Goal: Transaction & Acquisition: Purchase product/service

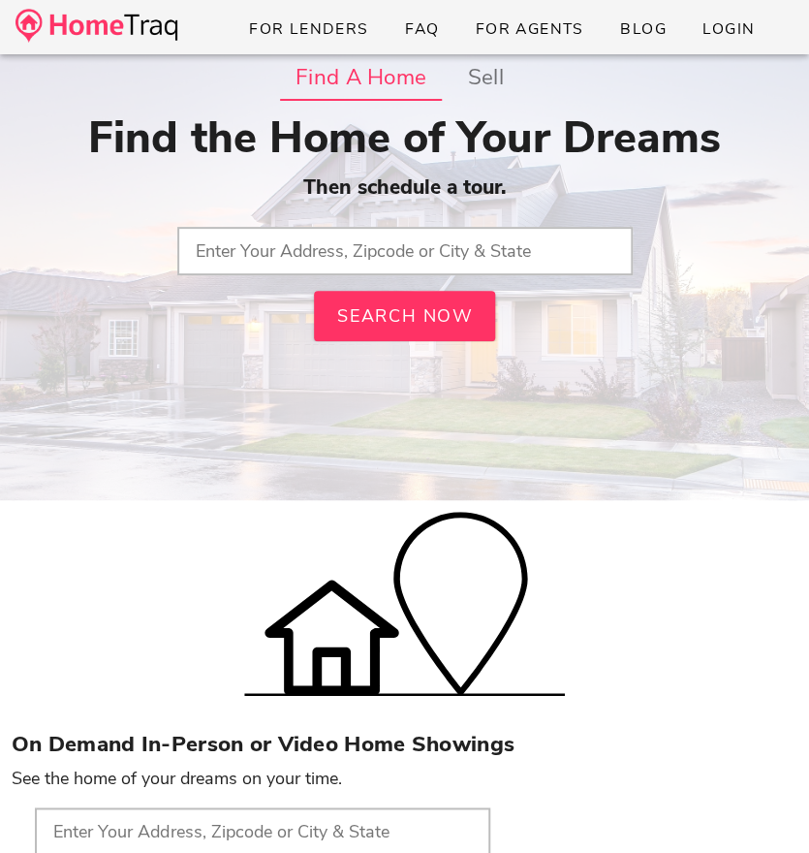
click at [418, 251] on input "text" at bounding box center [405, 251] width 456 height 48
drag, startPoint x: 289, startPoint y: 254, endPoint x: 387, endPoint y: 273, distance: 99.8
click at [381, 272] on input "maplewood, missouri" at bounding box center [405, 251] width 456 height 48
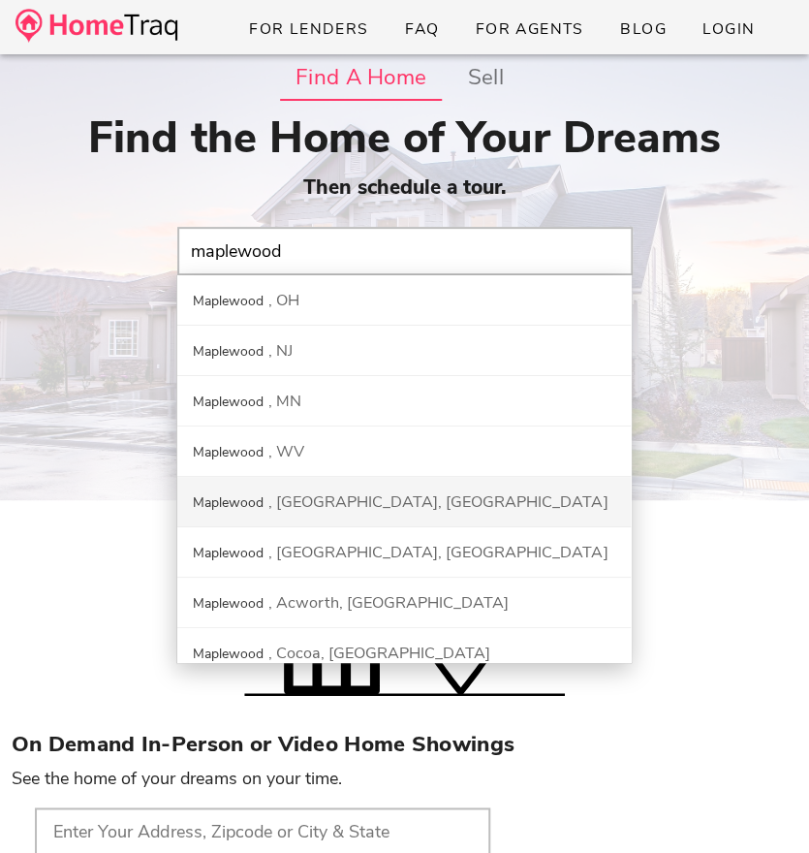
scroll to position [115, 0]
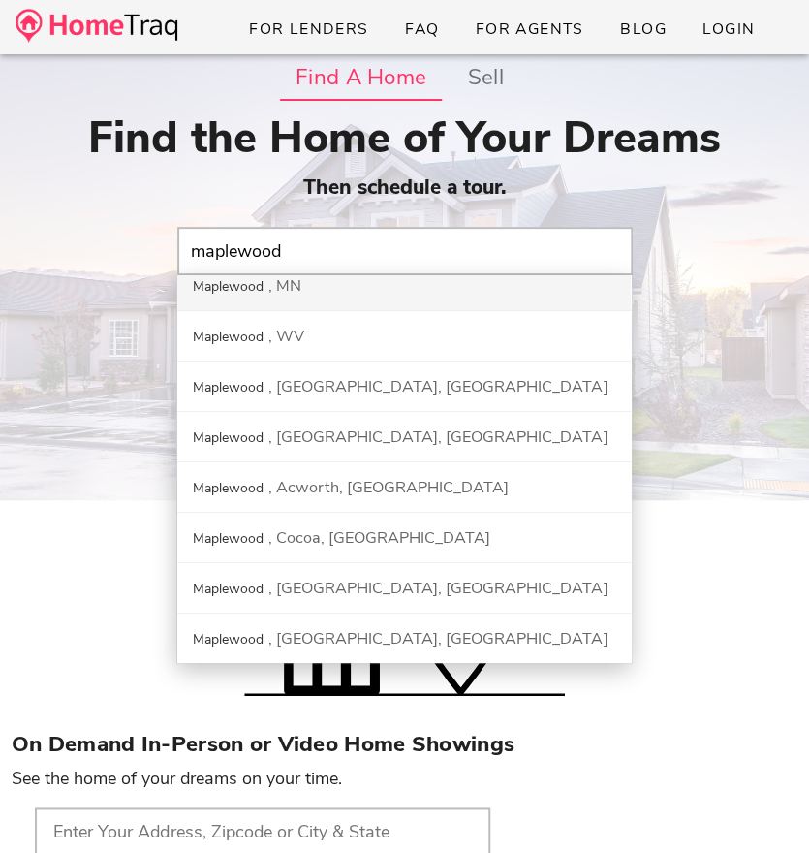
click at [303, 256] on input "maplewood" at bounding box center [405, 251] width 456 height 48
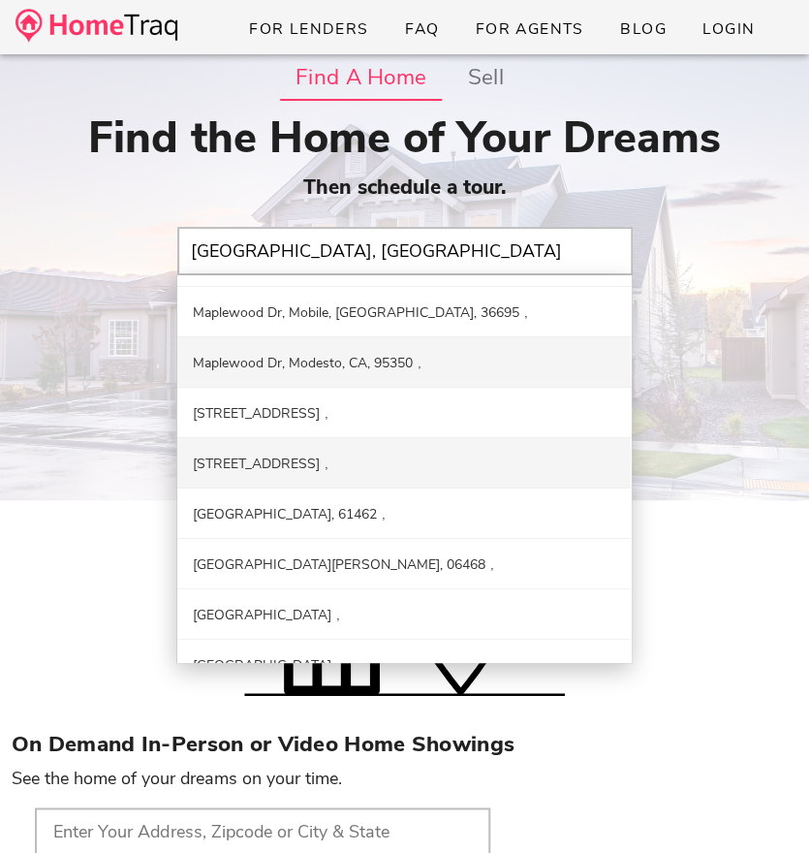
scroll to position [0, 0]
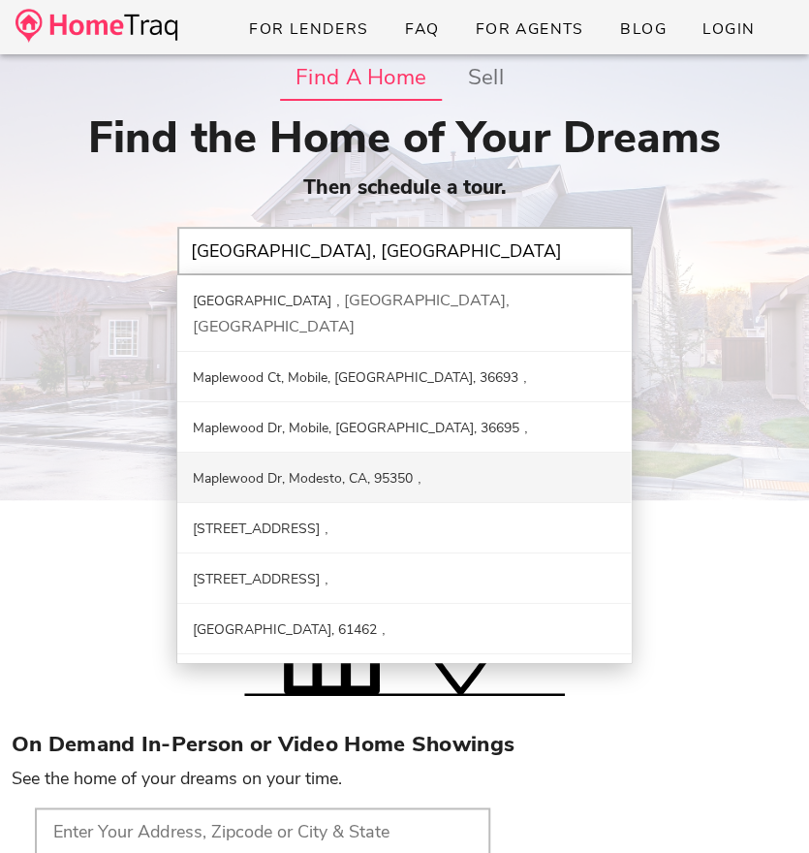
click at [746, 442] on div "Find a Home sell Find the Home of Your Dreams Then schedule a tour. Maplewood, …" at bounding box center [405, 248] width 786 height 388
type input "Maplewood Mobile Home Park, Coatesville, PA"
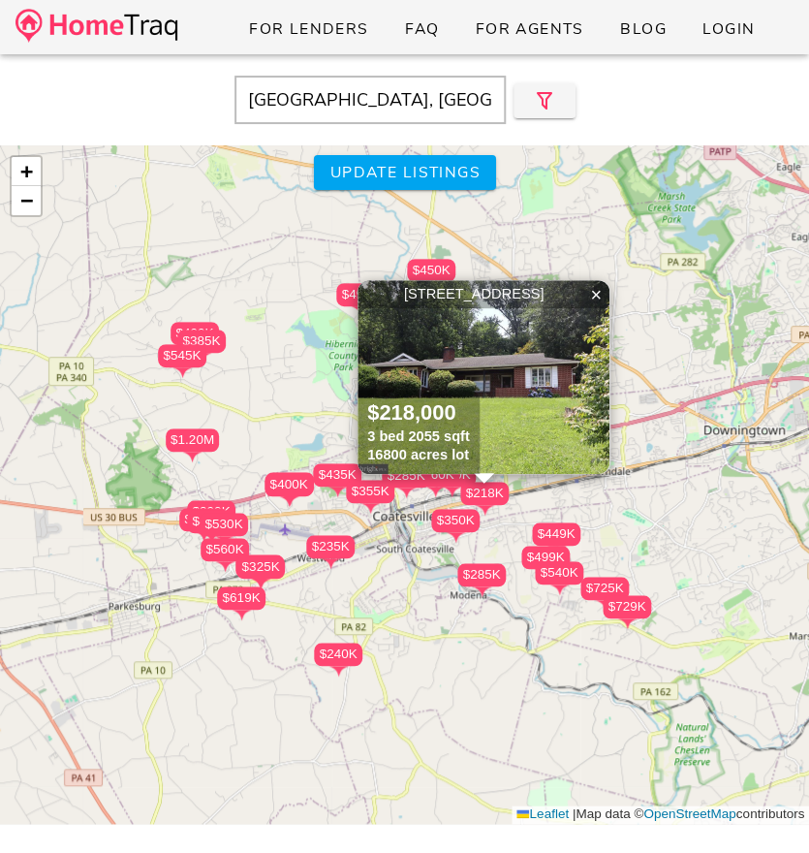
click at [335, 108] on input "[GEOGRAPHIC_DATA], [GEOGRAPHIC_DATA], [GEOGRAPHIC_DATA]" at bounding box center [370, 100] width 271 height 48
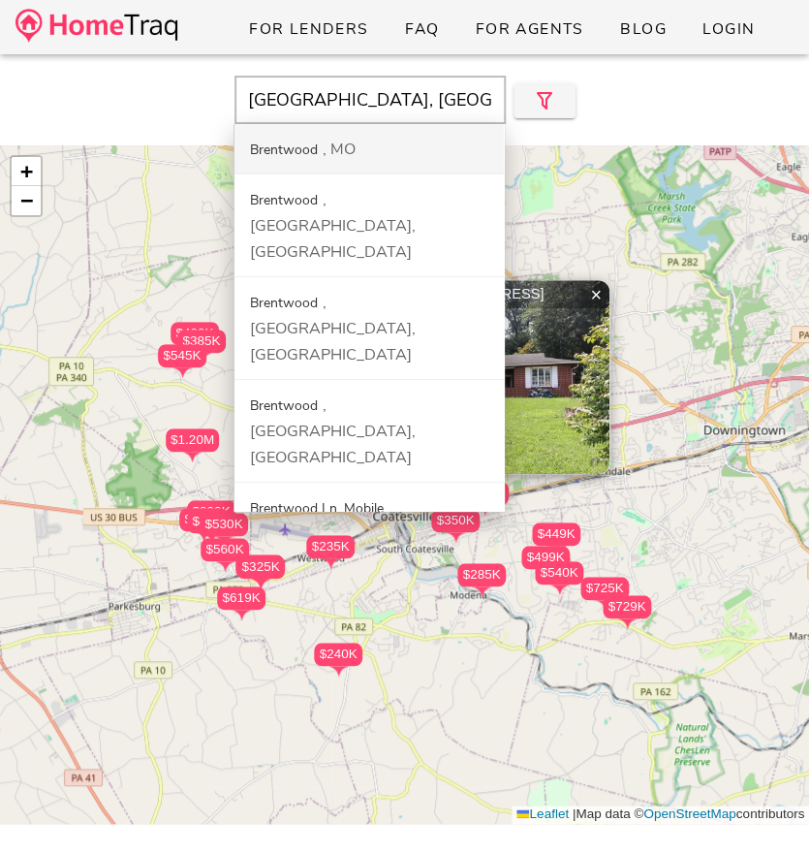
type input "[GEOGRAPHIC_DATA], [GEOGRAPHIC_DATA]"
click at [323, 136] on div "Brentwood MO" at bounding box center [369, 149] width 269 height 50
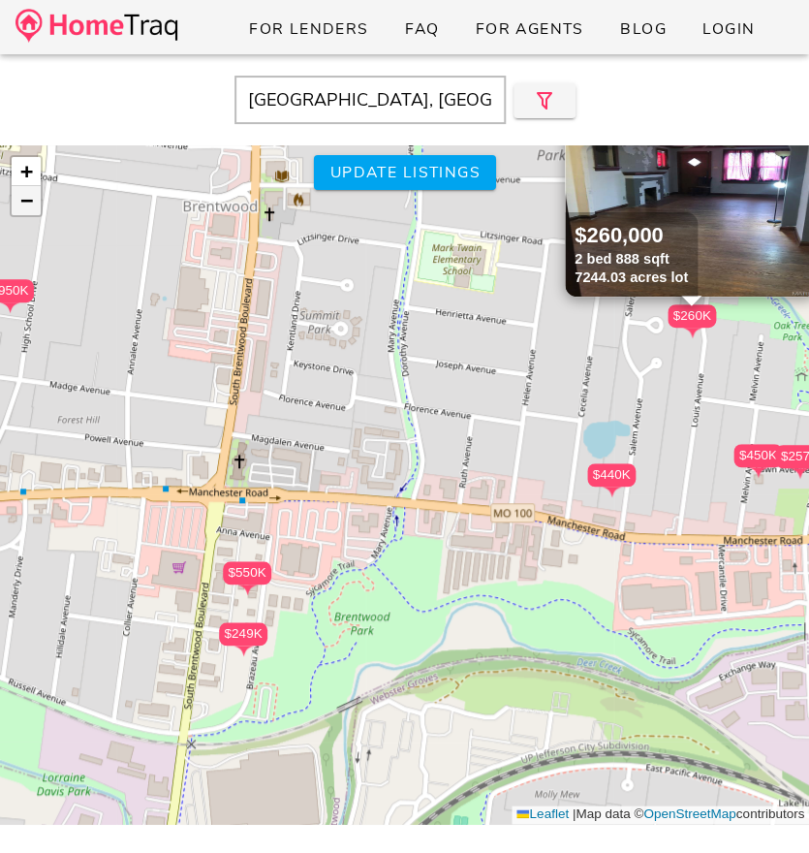
click at [21, 202] on span "−" at bounding box center [26, 200] width 13 height 24
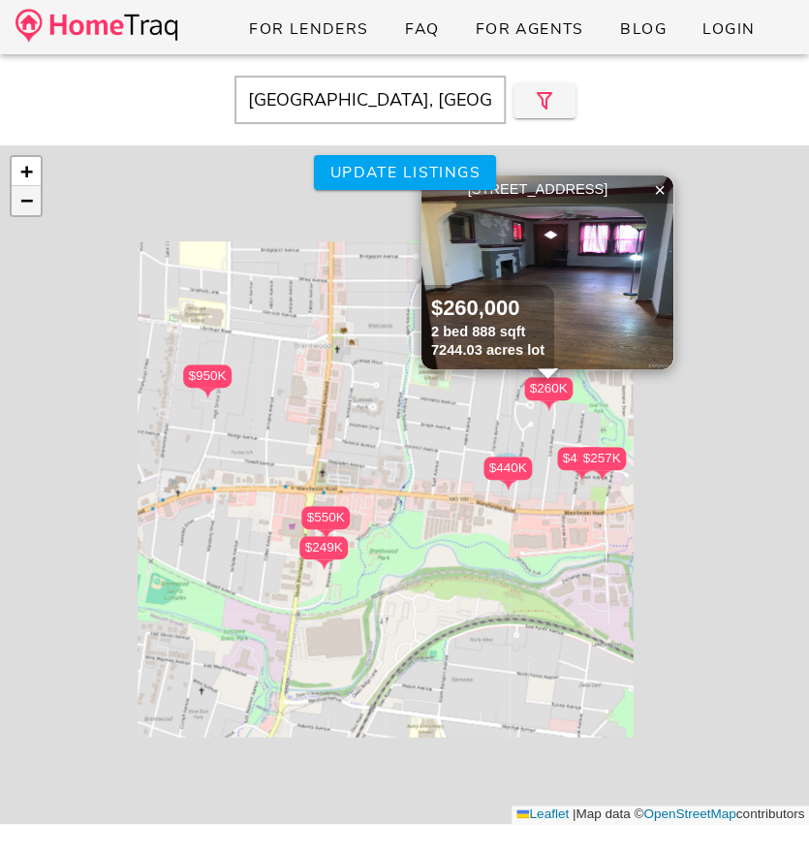
click at [21, 202] on span "−" at bounding box center [26, 200] width 13 height 24
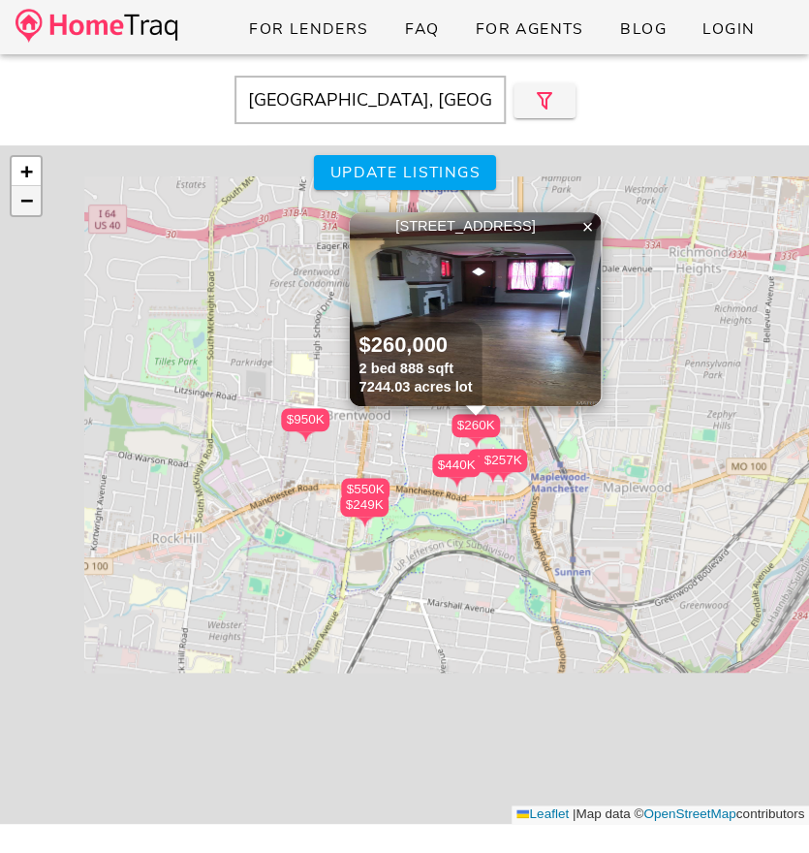
click at [21, 202] on span "−" at bounding box center [26, 200] width 13 height 24
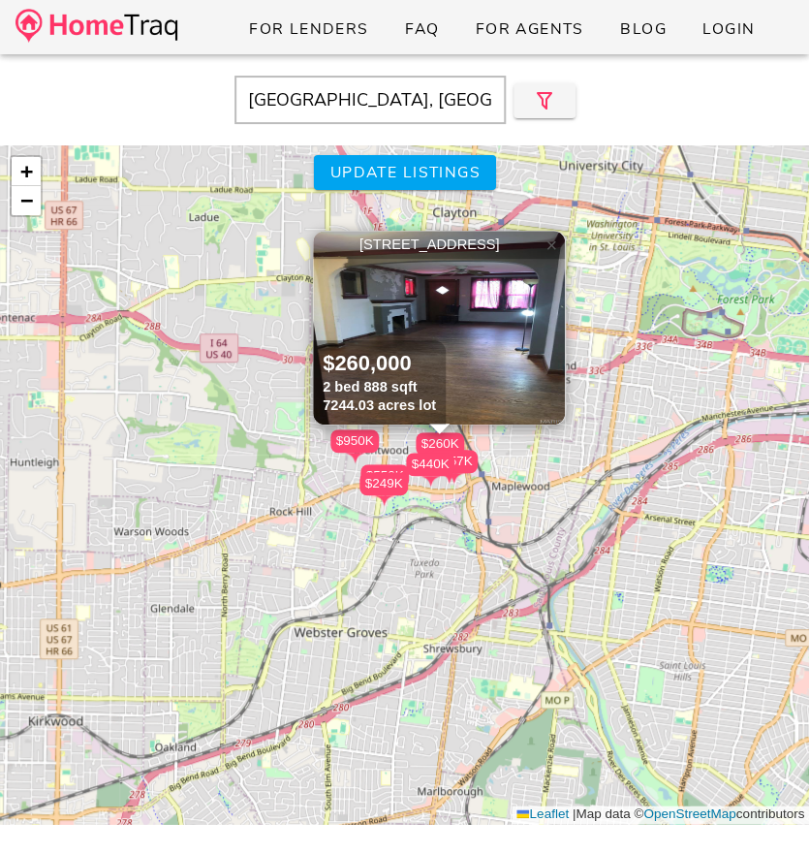
click at [559, 251] on link "×" at bounding box center [551, 245] width 29 height 29
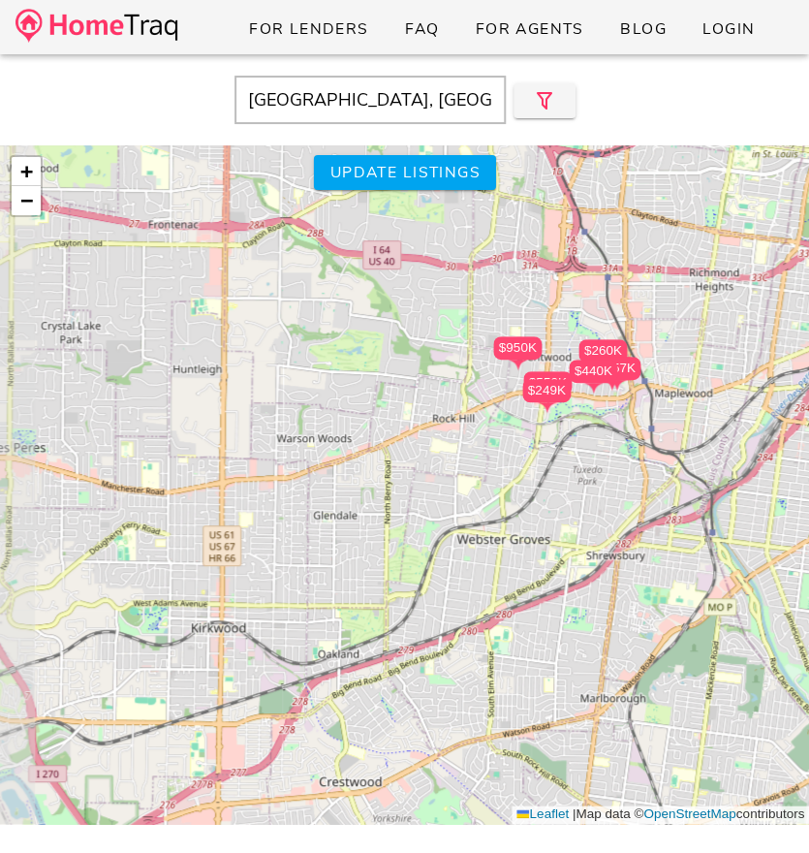
drag, startPoint x: 351, startPoint y: 466, endPoint x: 514, endPoint y: 373, distance: 187.6
click at [514, 373] on div "$440K $450K $950K $257K $550K $249K $260K + − Leaflet | Map data © OpenStreetMa…" at bounding box center [404, 484] width 809 height 679
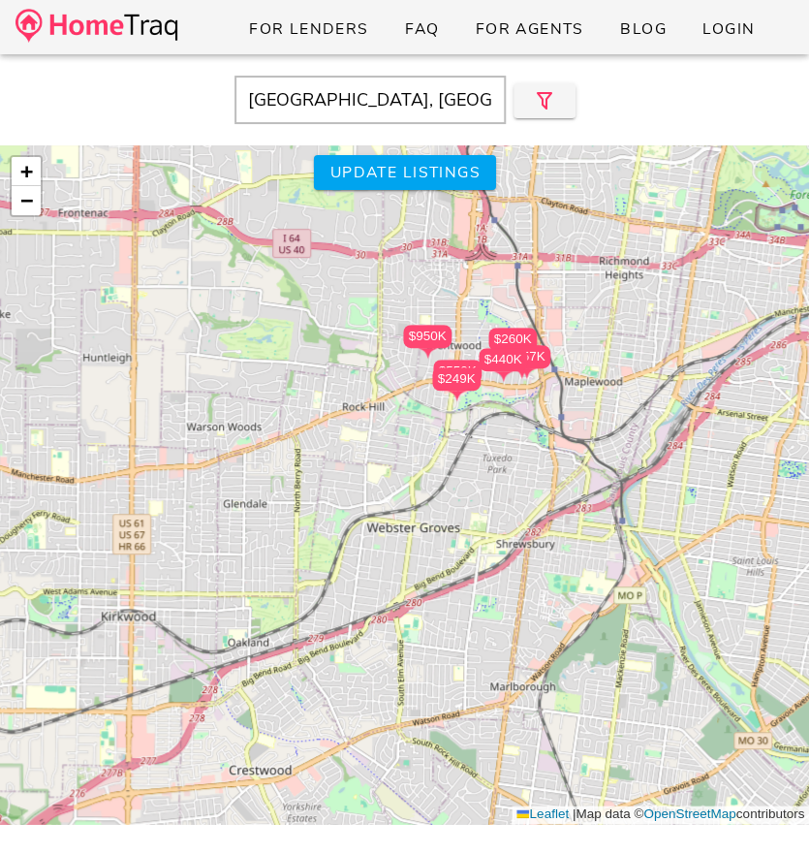
drag, startPoint x: 514, startPoint y: 373, endPoint x: 370, endPoint y: 363, distance: 143.8
click at [371, 363] on div "$440K $450K $950K $257K $550K $249K $260K + − Leaflet | Map data © OpenStreetMa…" at bounding box center [404, 484] width 809 height 679
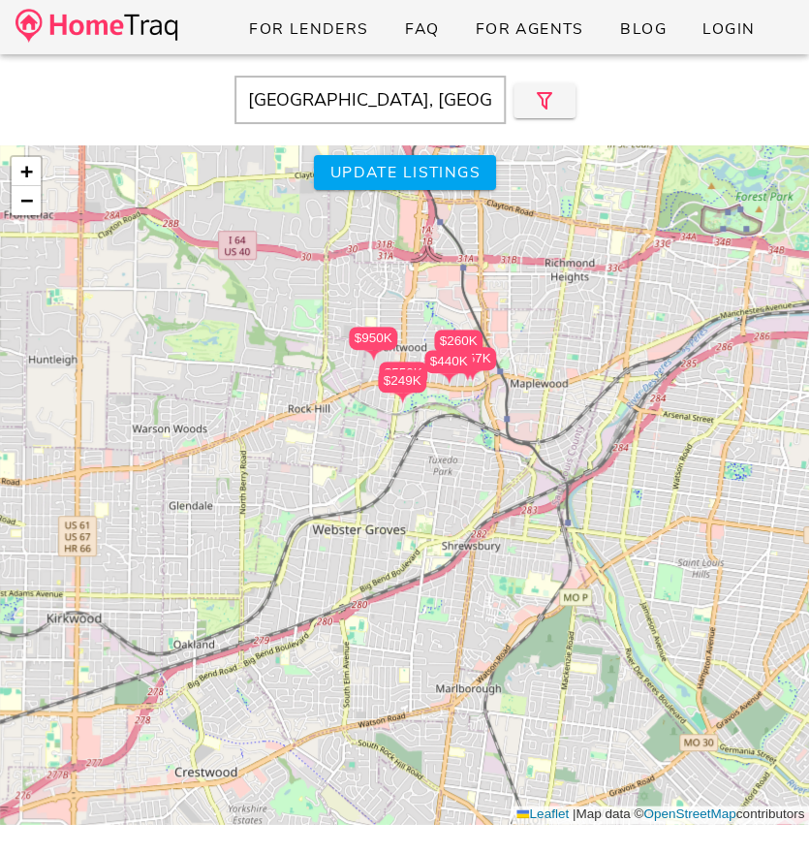
click at [548, 466] on div "$440K $450K $950K $257K $550K $249K $260K + − Leaflet | Map data © OpenStreetMa…" at bounding box center [404, 484] width 809 height 679
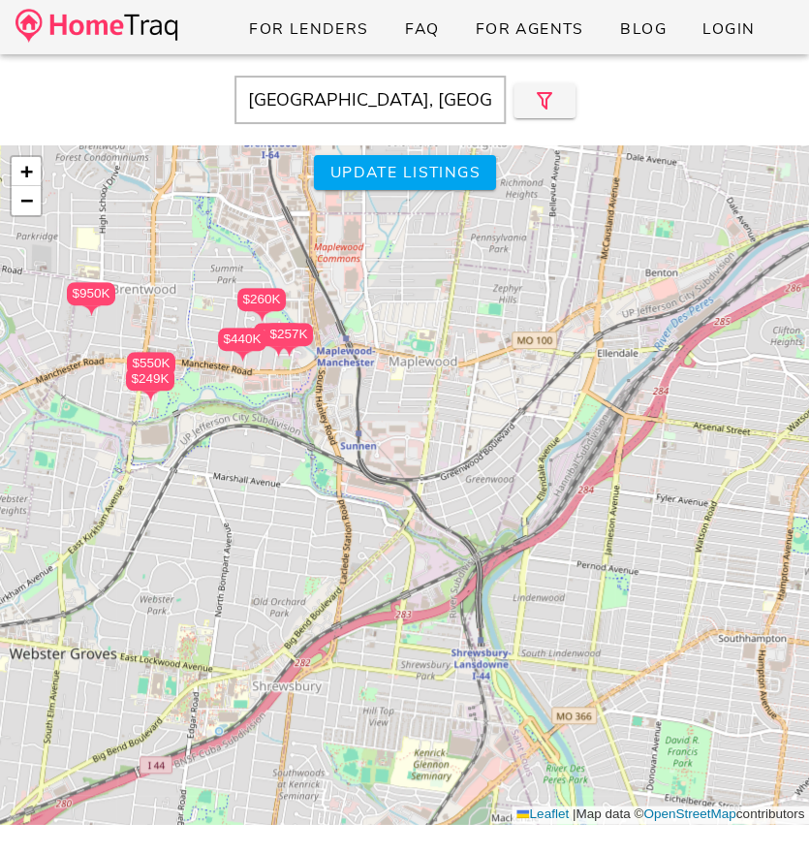
drag, startPoint x: 548, startPoint y: 466, endPoint x: 440, endPoint y: 527, distance: 123.7
click at [440, 527] on div "$440K $450K $950K $257K $550K $249K $260K + − Leaflet | Map data © OpenStreetMa…" at bounding box center [404, 484] width 809 height 679
click at [413, 424] on div "$440K $450K $950K $257K $550K $249K $260K + − Leaflet | Map data © OpenStreetMa…" at bounding box center [404, 484] width 809 height 679
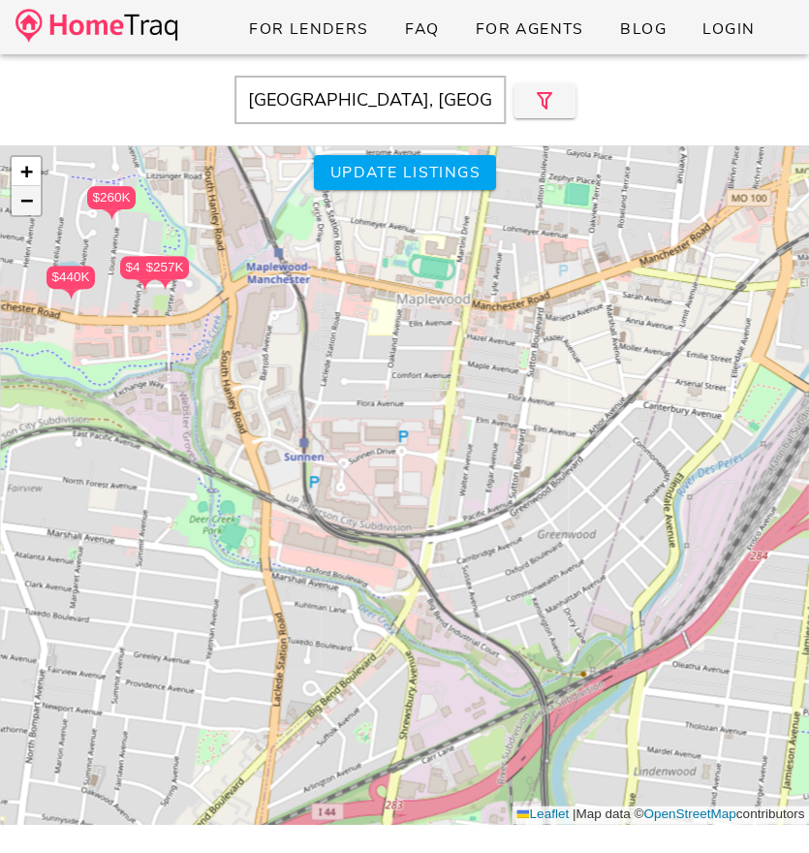
click at [30, 196] on span "−" at bounding box center [26, 200] width 13 height 24
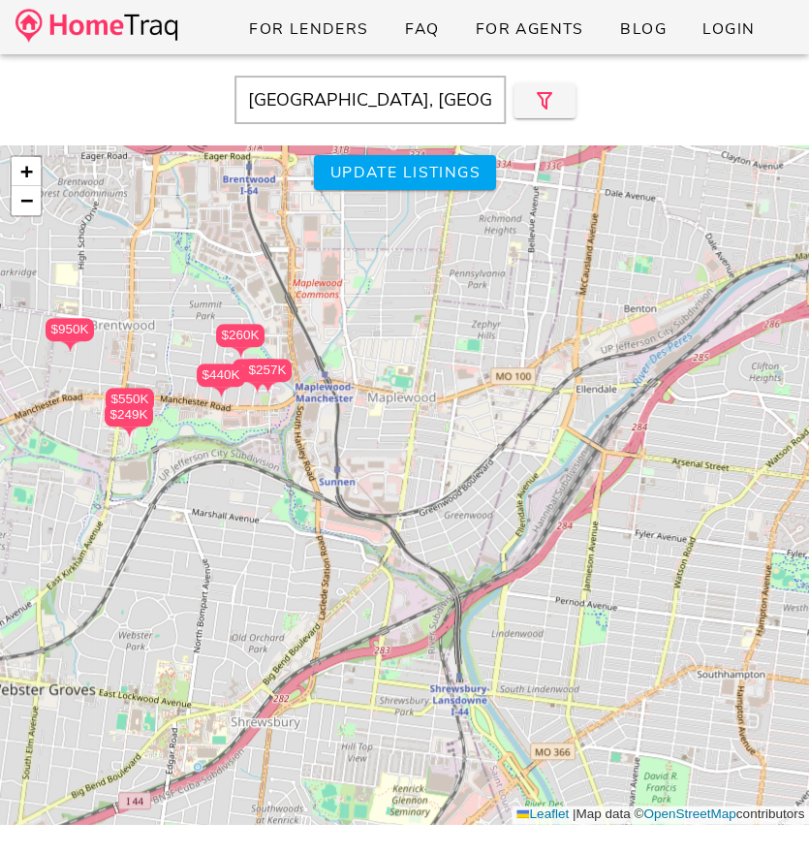
drag, startPoint x: 406, startPoint y: 295, endPoint x: 389, endPoint y: 298, distance: 17.7
click at [389, 298] on div "$440K $450K $950K $257K $550K $249K $260K + − Leaflet | Map data © OpenStreetMa…" at bounding box center [404, 484] width 809 height 679
click at [363, 163] on span "Update listings" at bounding box center [404, 172] width 151 height 21
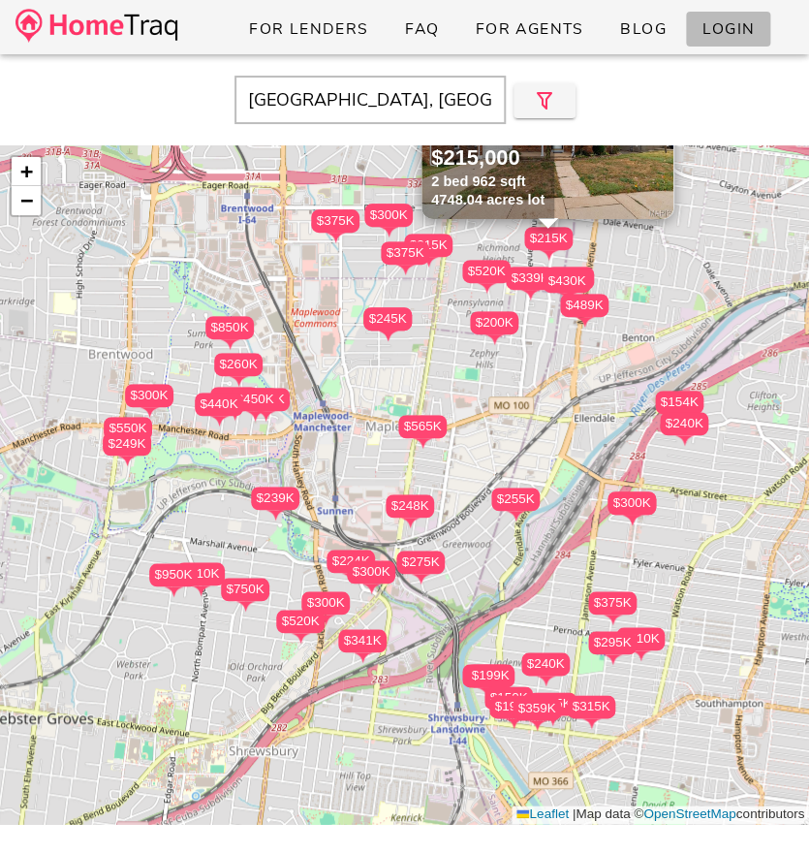
click at [727, 33] on span "Login" at bounding box center [728, 28] width 53 height 21
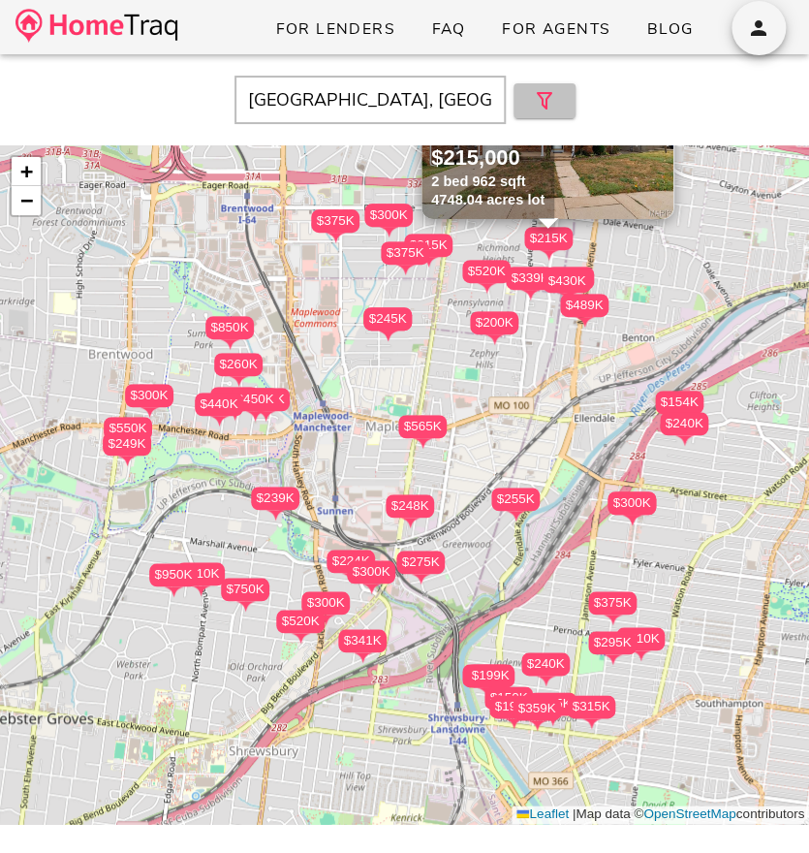
click at [557, 109] on span "button" at bounding box center [544, 100] width 31 height 23
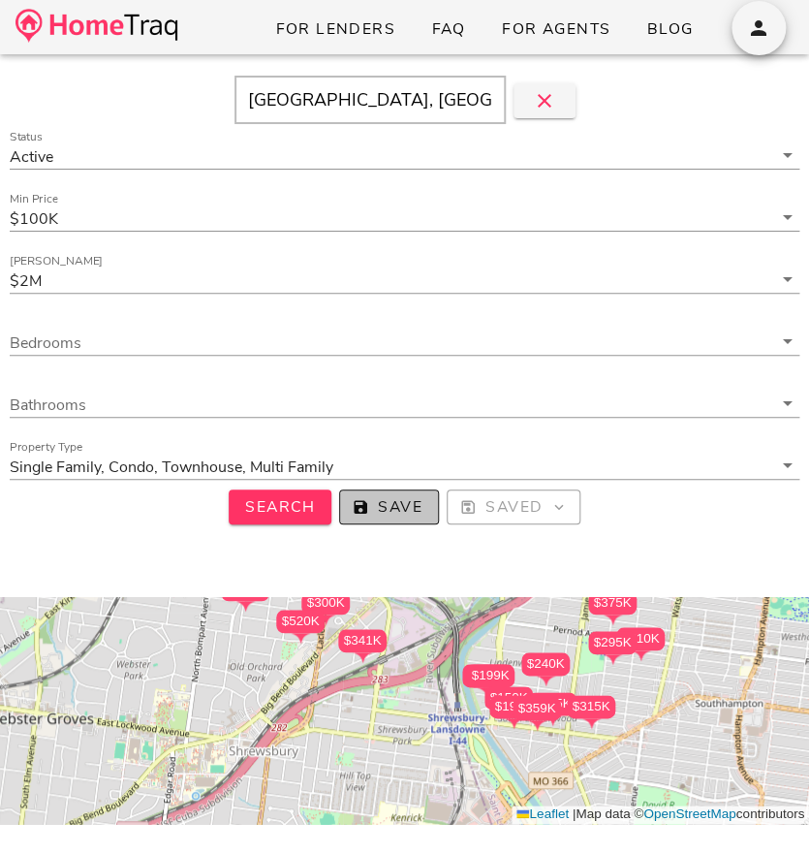
click at [362, 510] on icon "button" at bounding box center [360, 506] width 17 height 17
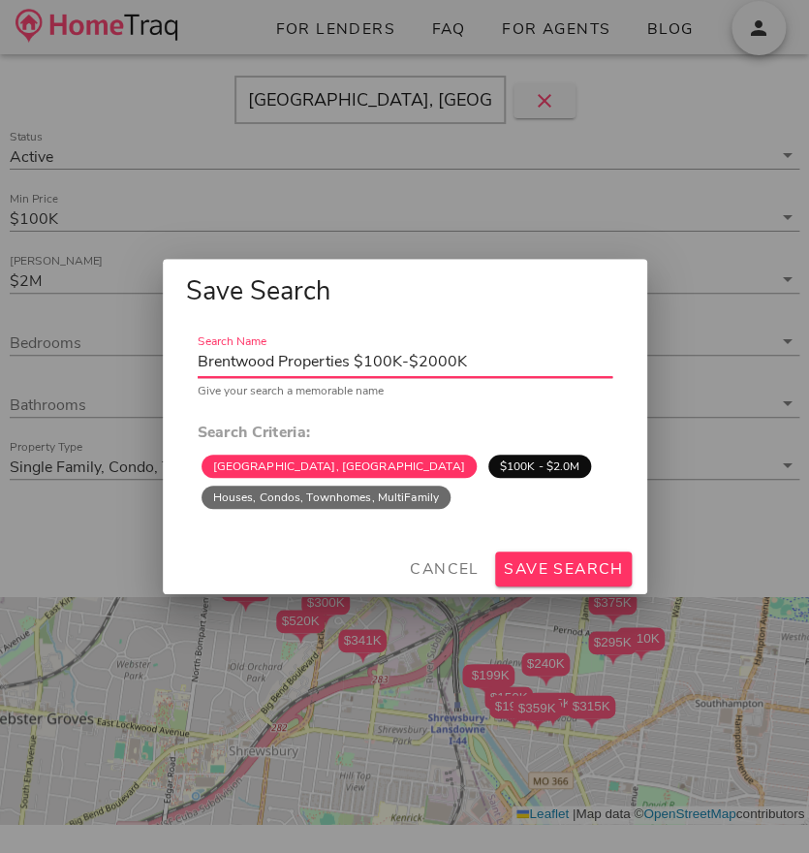
drag, startPoint x: 277, startPoint y: 361, endPoint x: 101, endPoint y: 361, distance: 176.4
click at [101, 361] on div "For Lenders FAQ For Agents Blog Brentwood, MO Status Active Min Price $100K Max…" at bounding box center [404, 545] width 809 height 1090
type input "Maplewood Homes For Sale"
click at [521, 575] on span "Save Search" at bounding box center [563, 568] width 121 height 21
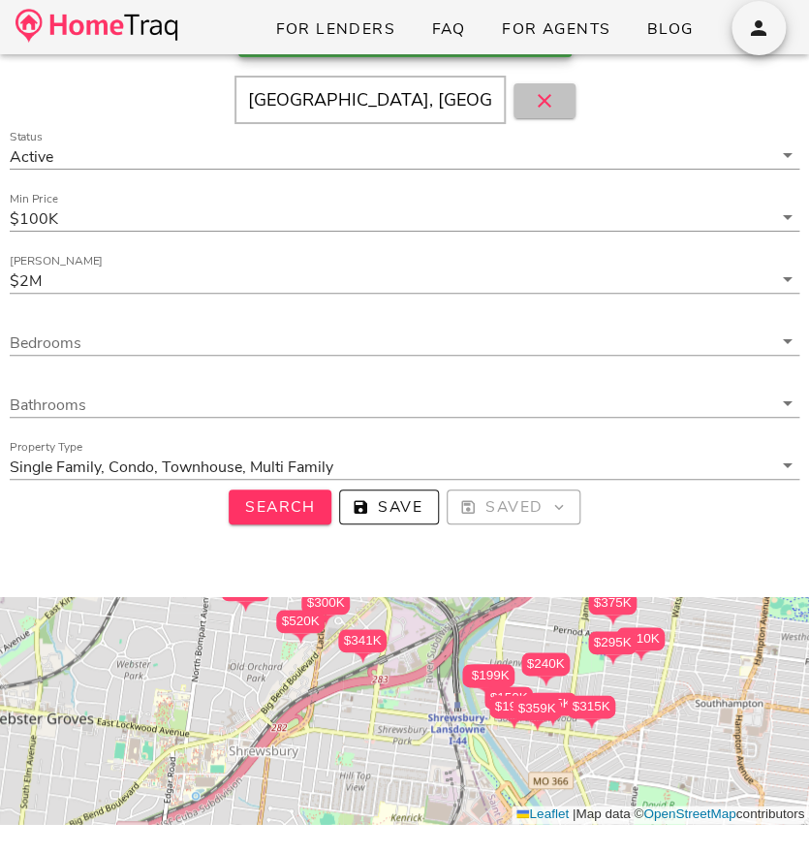
click at [554, 101] on icon "button" at bounding box center [544, 100] width 23 height 23
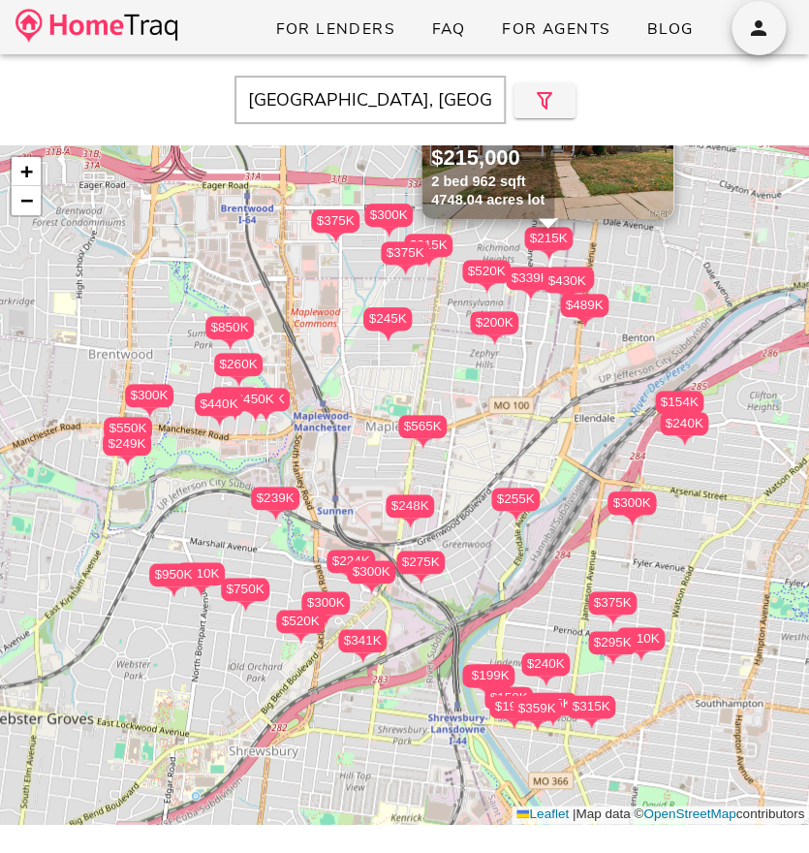
click at [418, 425] on div "$565K" at bounding box center [422, 426] width 48 height 23
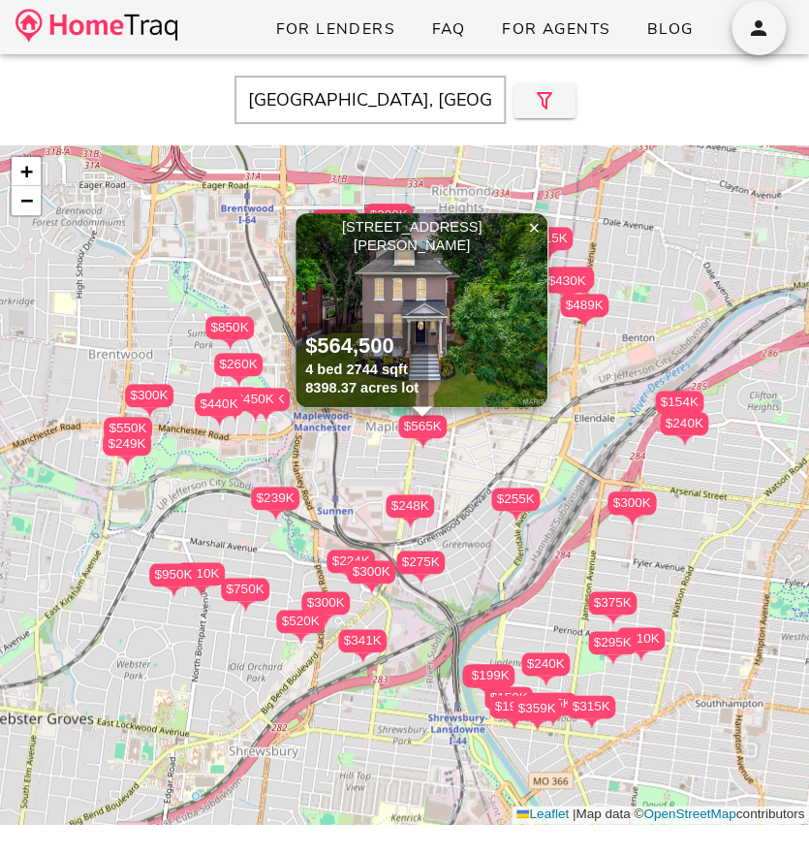
click at [444, 332] on img at bounding box center [422, 310] width 252 height 194
click at [279, 503] on div "$239K" at bounding box center [275, 498] width 48 height 23
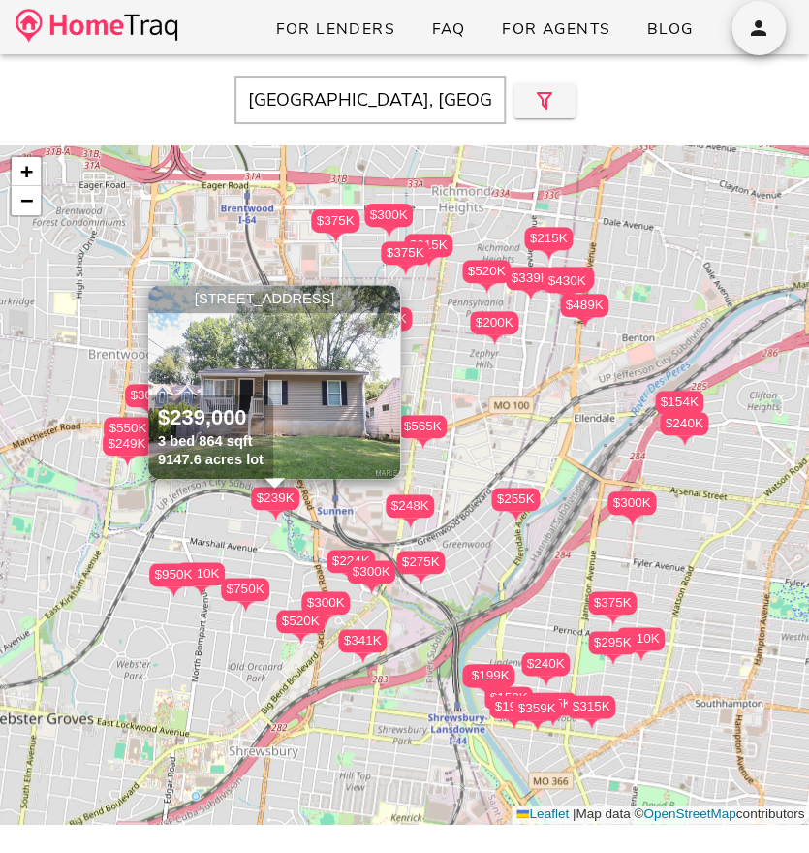
click at [375, 313] on link "×" at bounding box center [386, 299] width 29 height 29
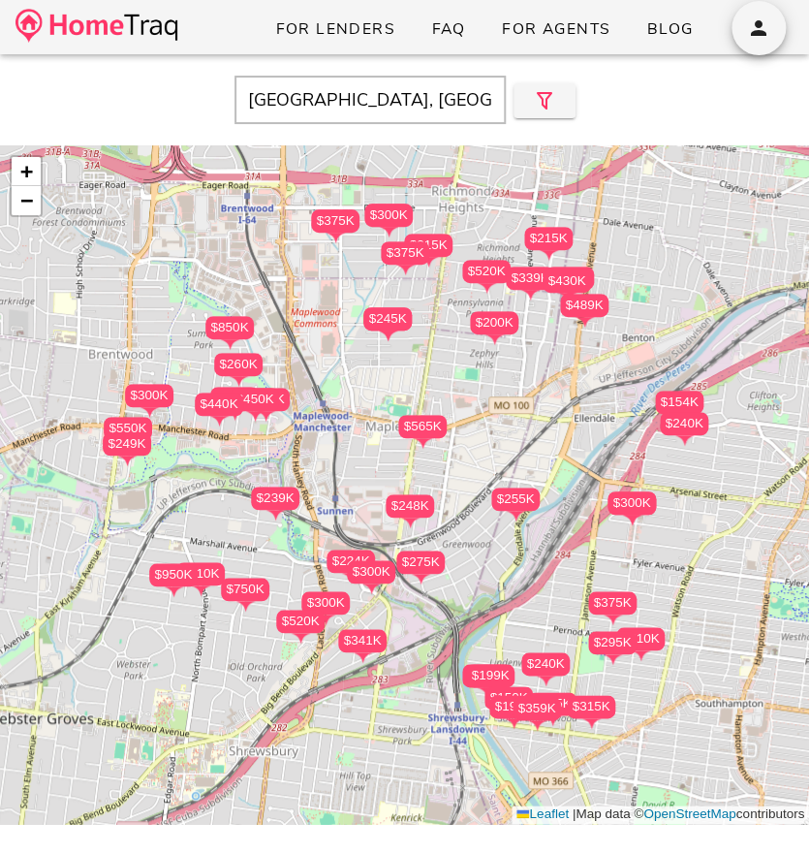
click at [262, 394] on div "$450K" at bounding box center [255, 399] width 48 height 23
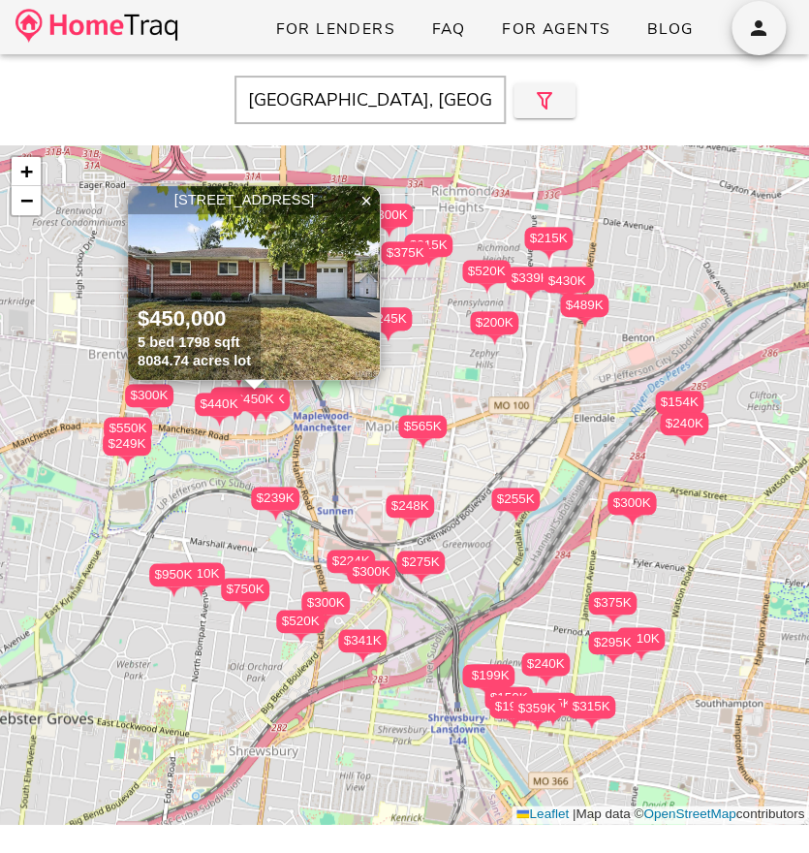
click at [289, 499] on div "$239K" at bounding box center [275, 498] width 48 height 23
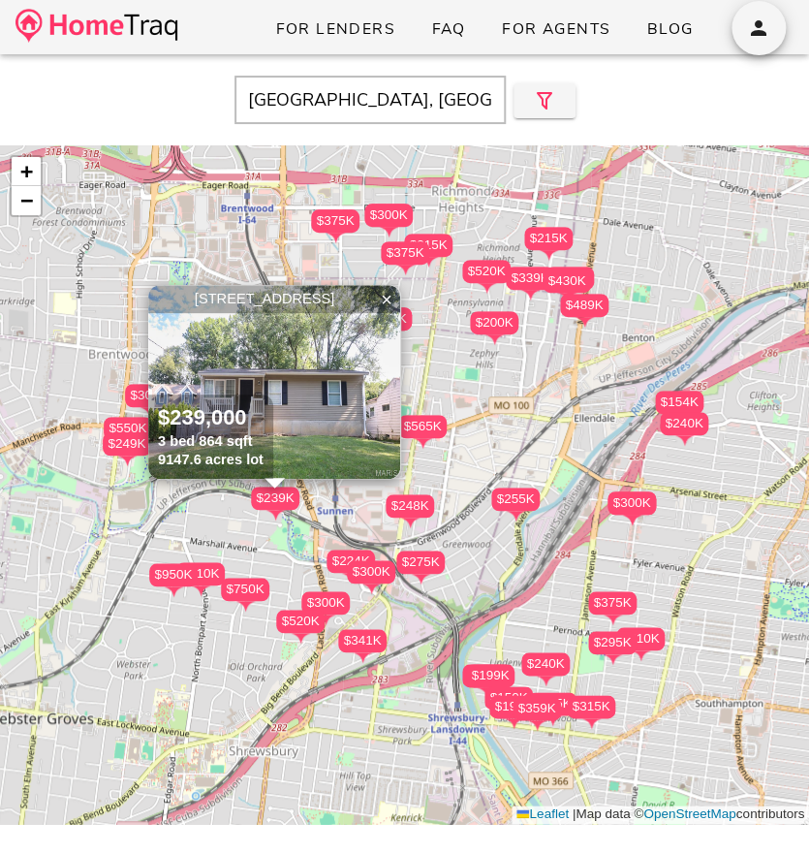
click at [410, 502] on div "$248K" at bounding box center [410, 505] width 48 height 23
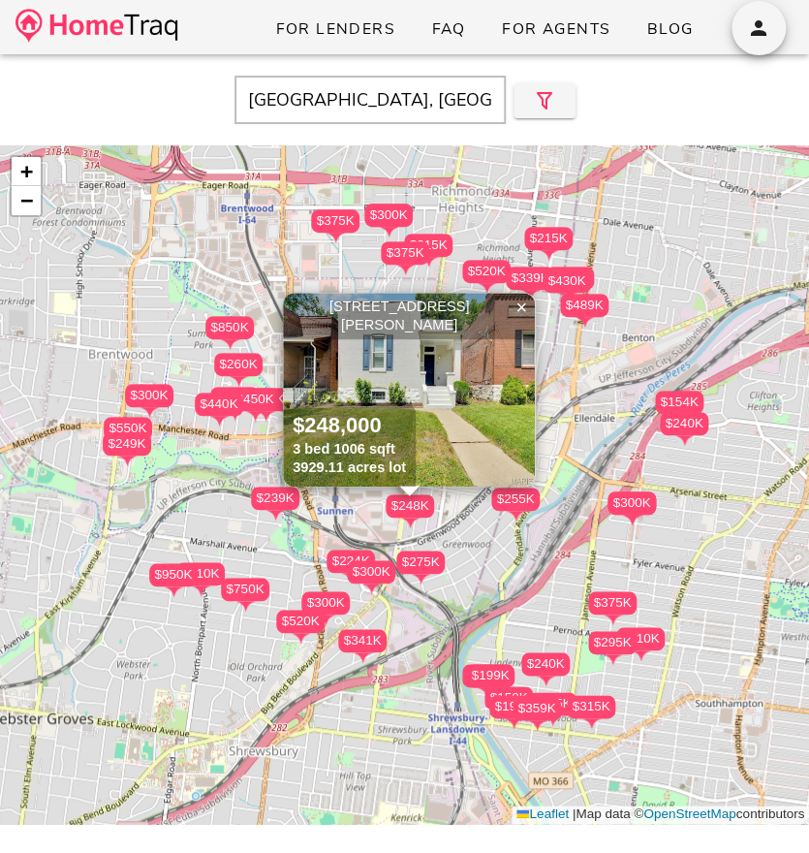
click at [464, 419] on img at bounding box center [409, 390] width 252 height 194
click at [750, 29] on icon "button" at bounding box center [758, 27] width 23 height 23
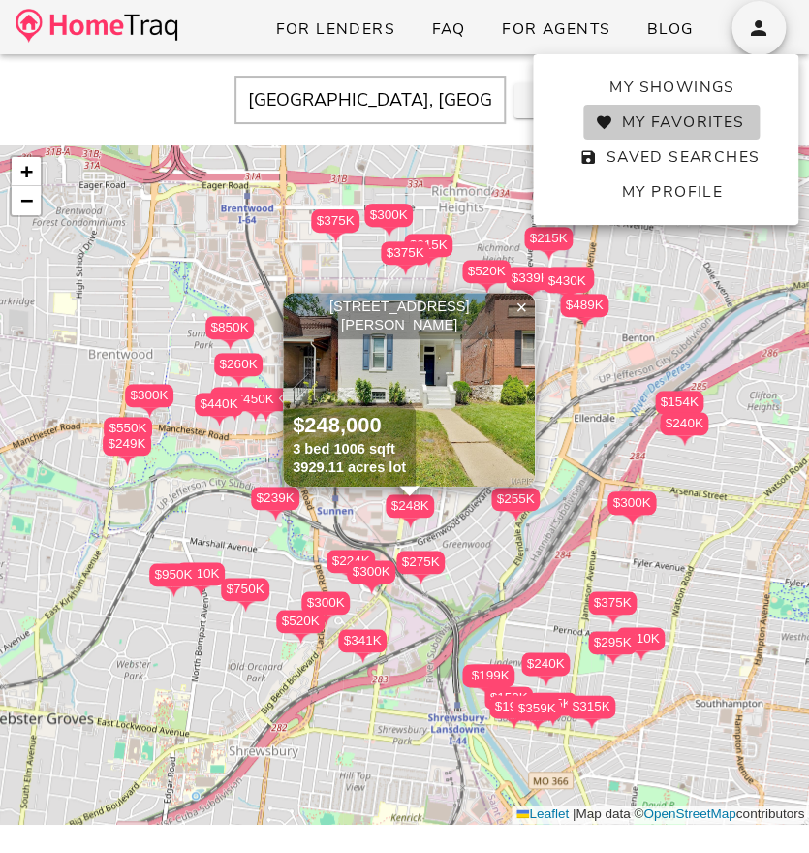
click at [701, 119] on span "My Favorites" at bounding box center [671, 121] width 145 height 21
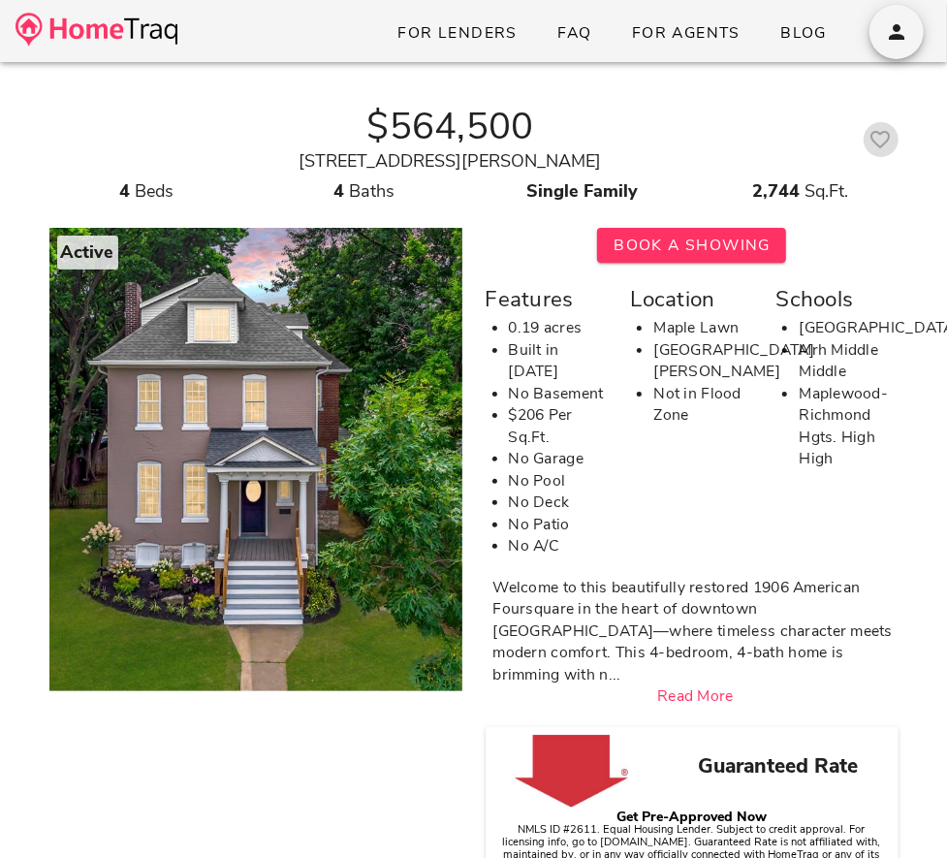
click at [887, 137] on icon "button" at bounding box center [880, 139] width 23 height 23
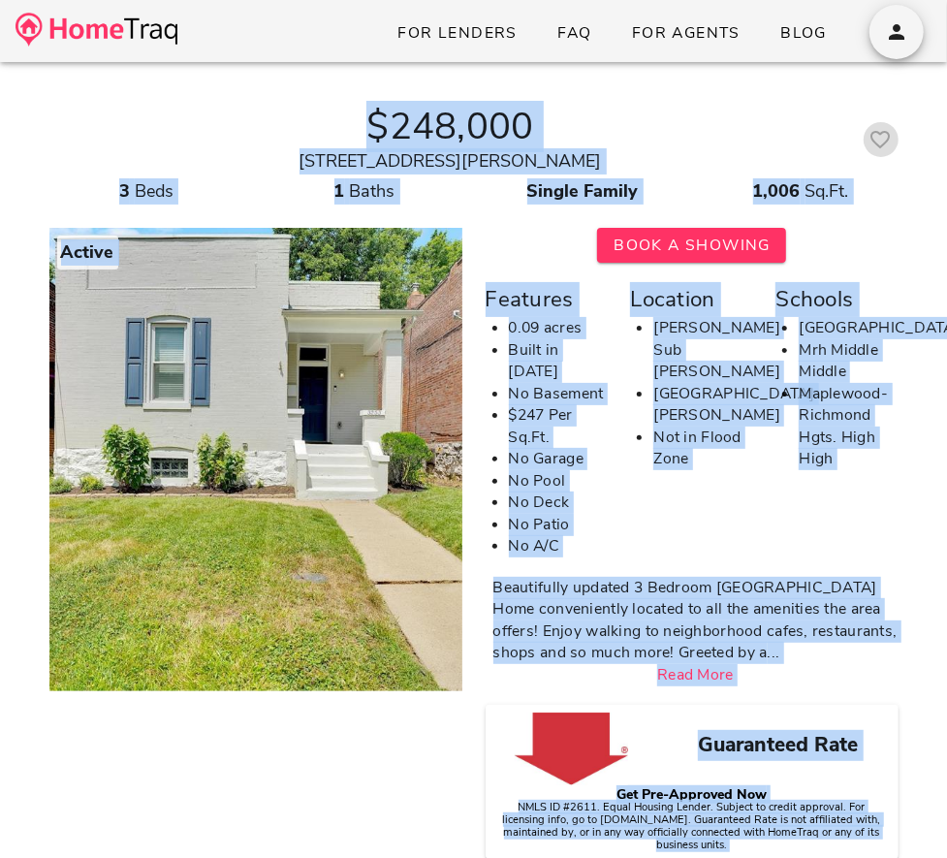
click at [879, 142] on icon "button" at bounding box center [880, 139] width 23 height 23
click at [425, 452] on icon "Next visual" at bounding box center [429, 463] width 23 height 23
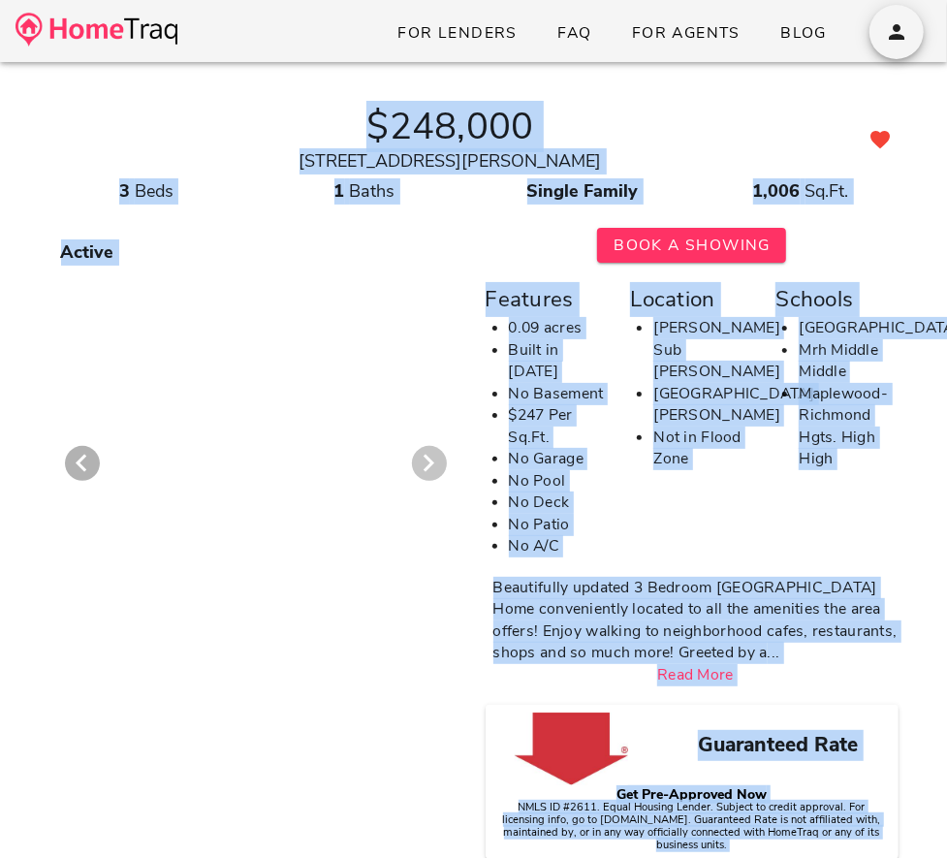
click at [425, 452] on icon "Next visual" at bounding box center [429, 463] width 23 height 23
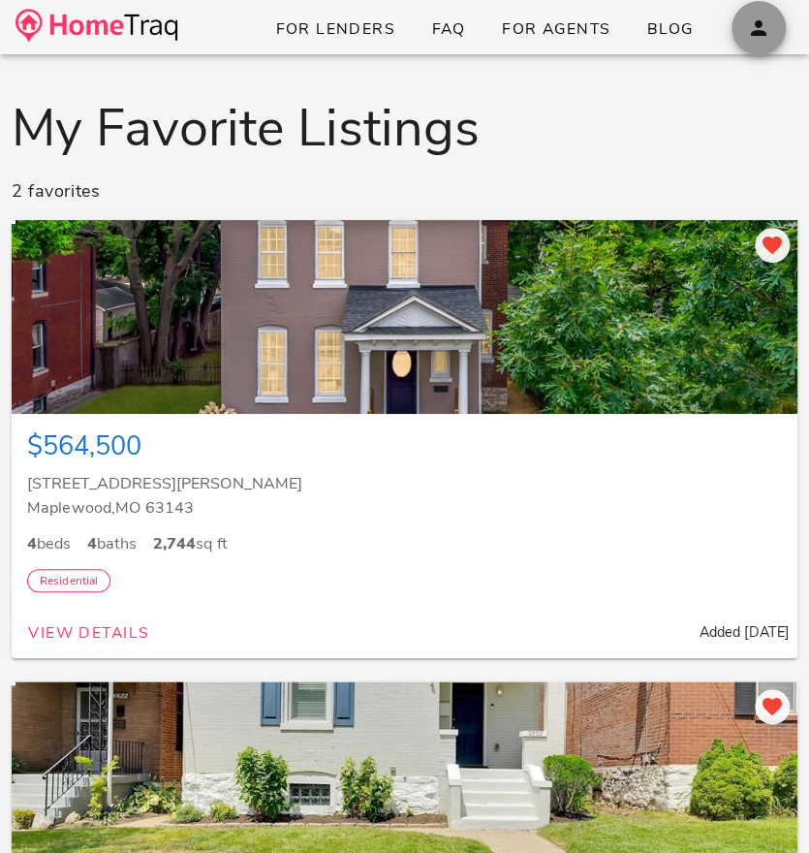
click at [756, 26] on icon "button" at bounding box center [758, 27] width 23 height 23
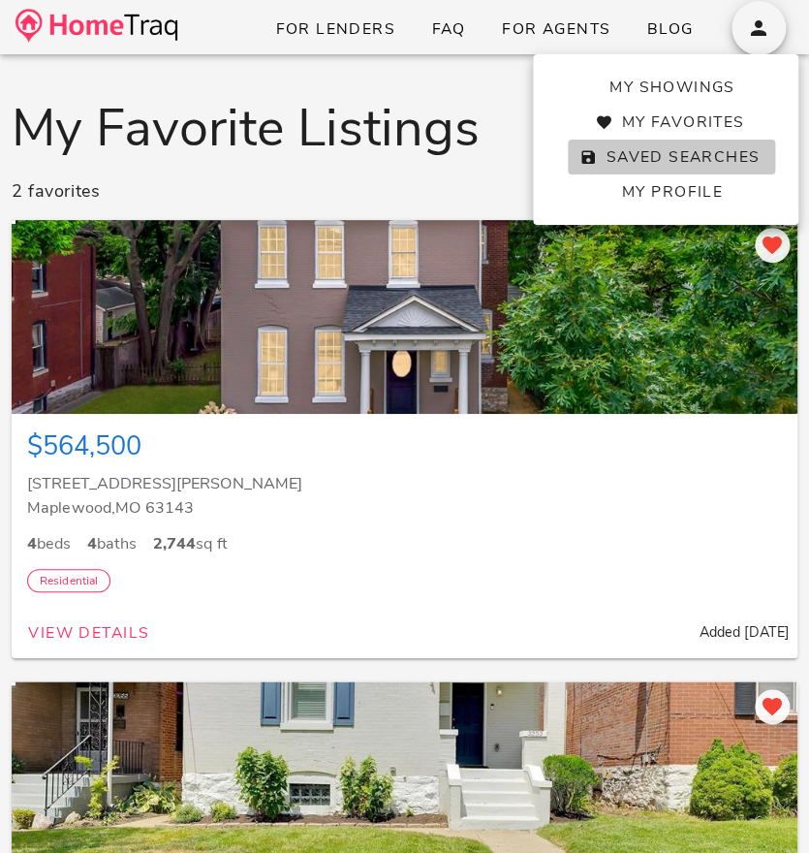
click at [710, 162] on span "Saved Searches" at bounding box center [672, 156] width 176 height 21
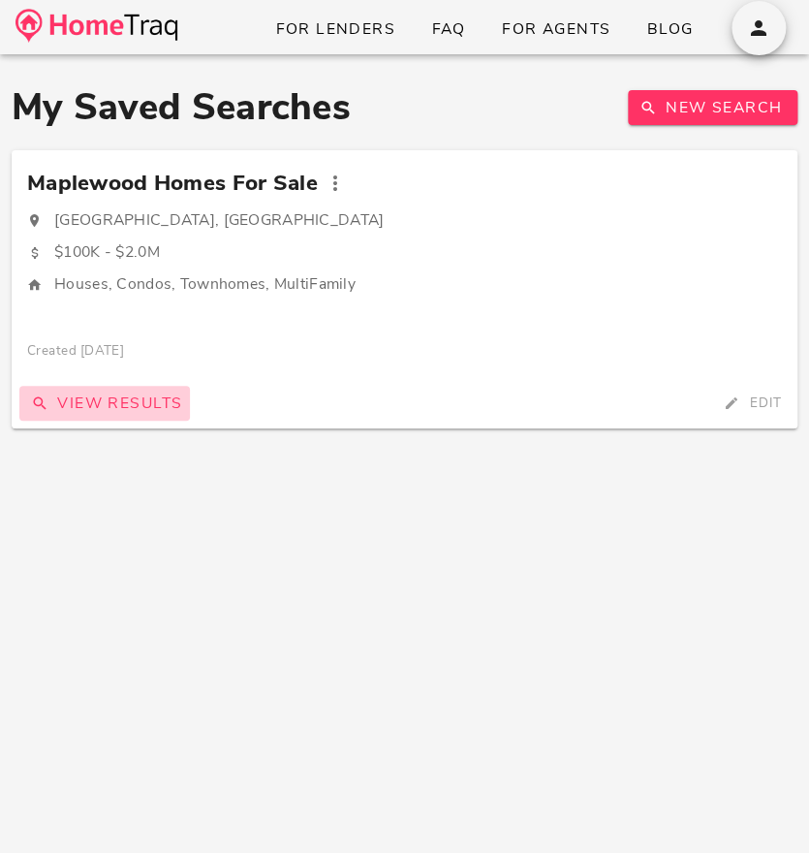
click at [152, 403] on span "View Results" at bounding box center [104, 403] width 155 height 21
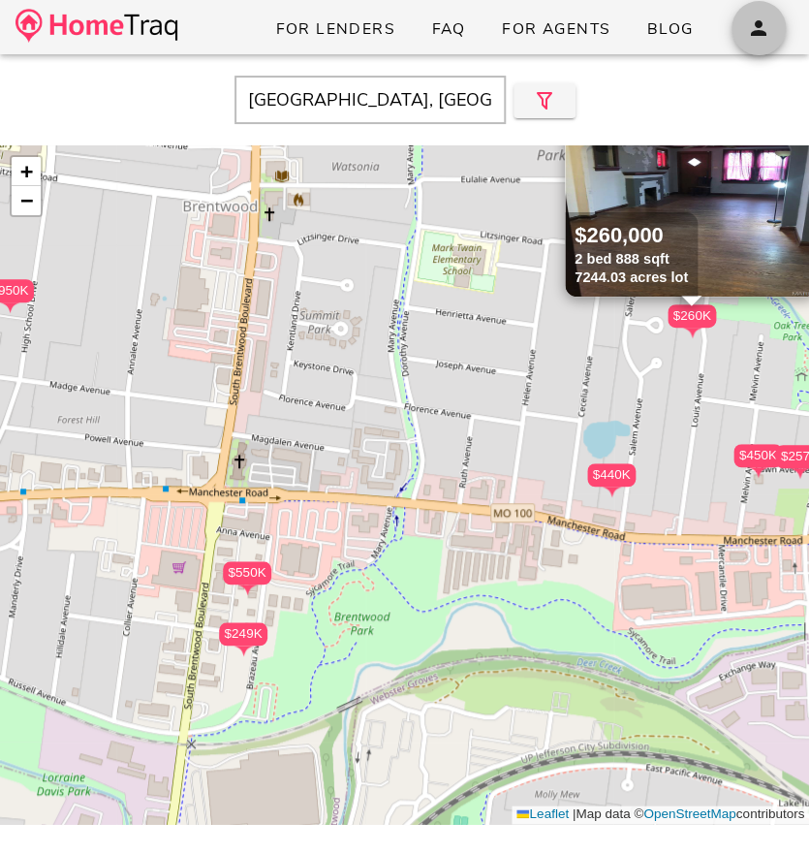
click at [753, 26] on icon "button" at bounding box center [758, 27] width 23 height 23
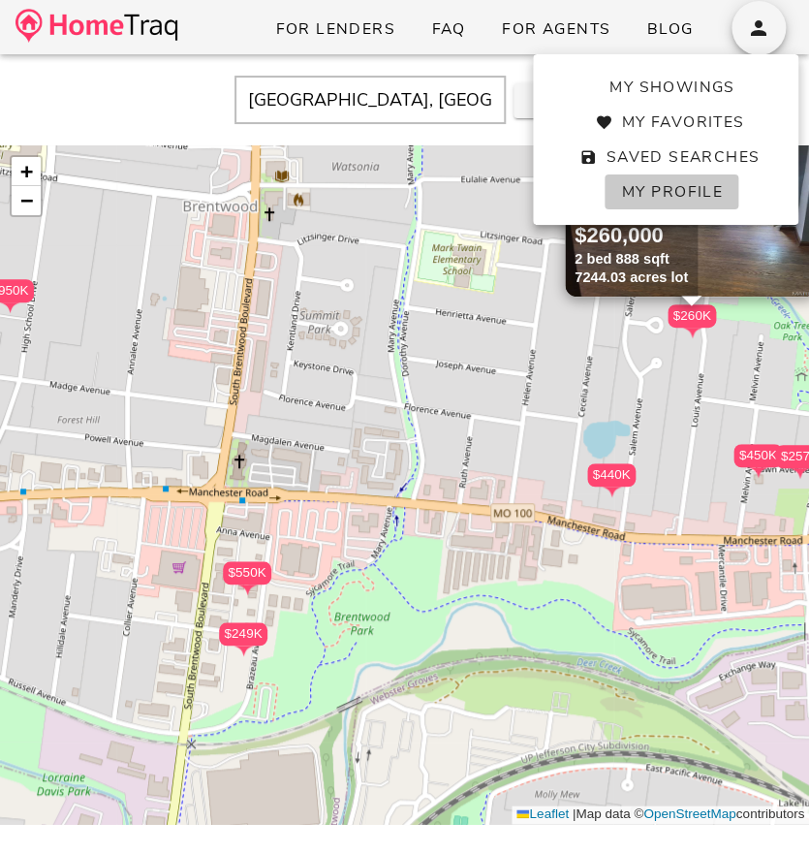
click at [697, 200] on span "My Profile" at bounding box center [671, 191] width 102 height 21
